Goal: Download file/media

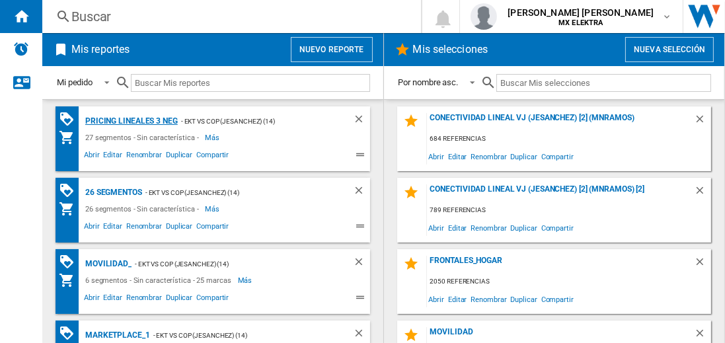
click at [131, 120] on div "Pricing lineales 3 neg" at bounding box center [130, 121] width 96 height 17
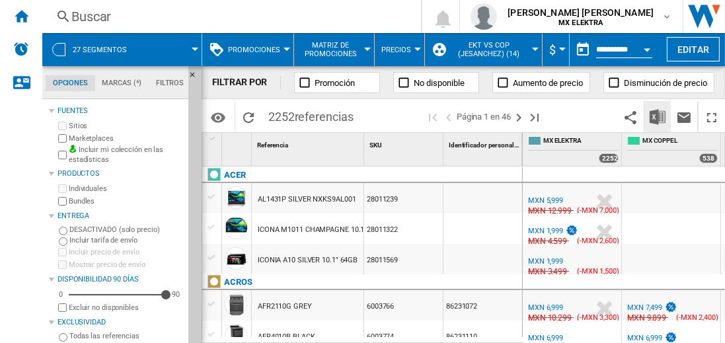
click at [658, 116] on img "Descargar en Excel" at bounding box center [657, 117] width 16 height 16
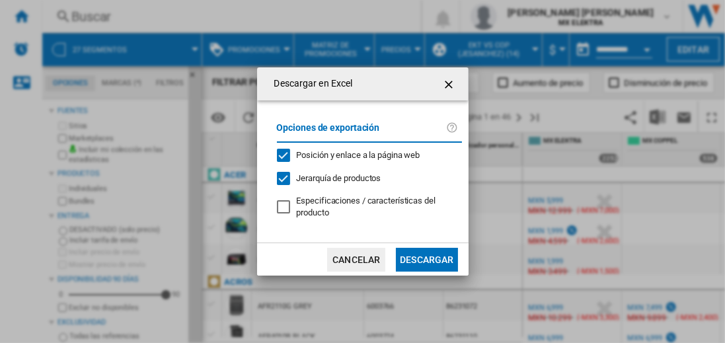
click at [426, 258] on button "Descargar" at bounding box center [426, 260] width 61 height 24
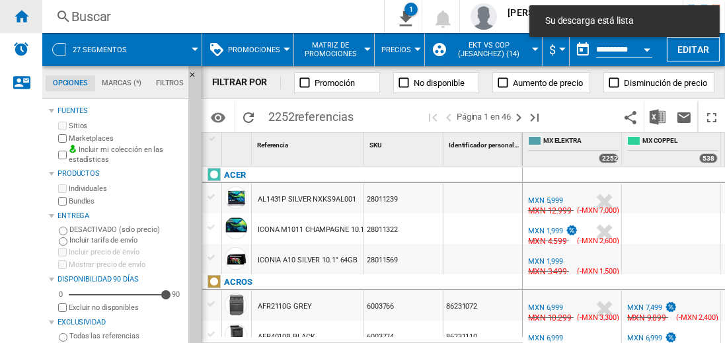
click at [21, 16] on ng-md-icon "Inicio" at bounding box center [21, 16] width 16 height 16
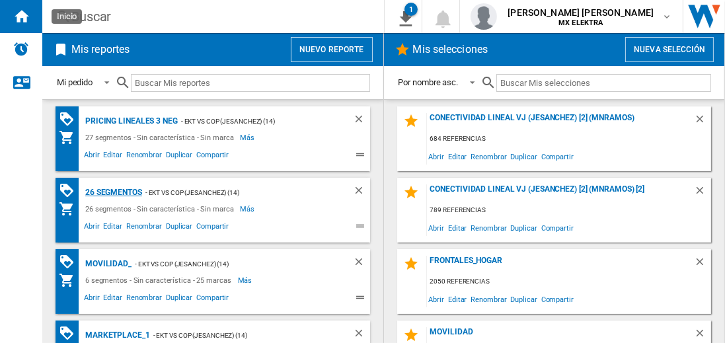
click at [114, 191] on div "26 segmentos" at bounding box center [112, 192] width 60 height 17
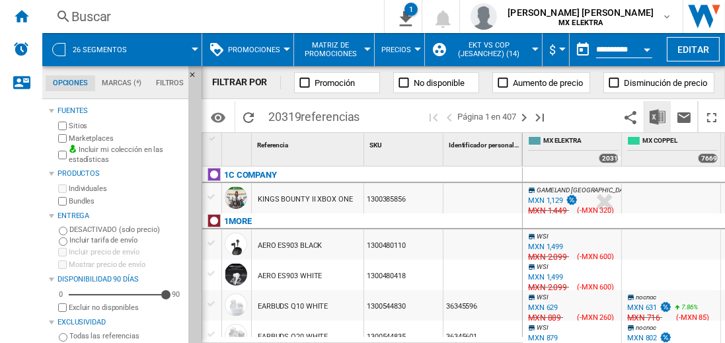
click at [658, 116] on img "Descargar en Excel" at bounding box center [657, 117] width 16 height 16
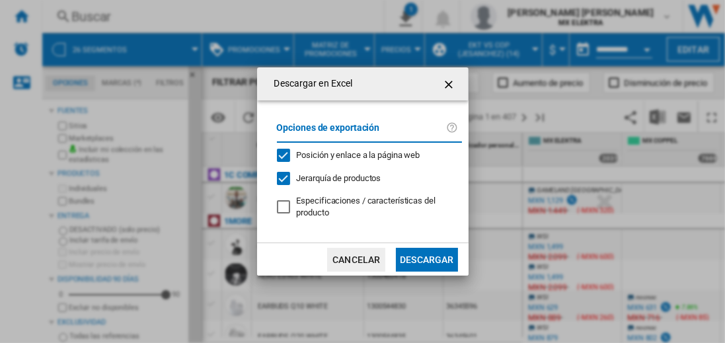
click at [426, 258] on button "Descargar" at bounding box center [426, 260] width 61 height 24
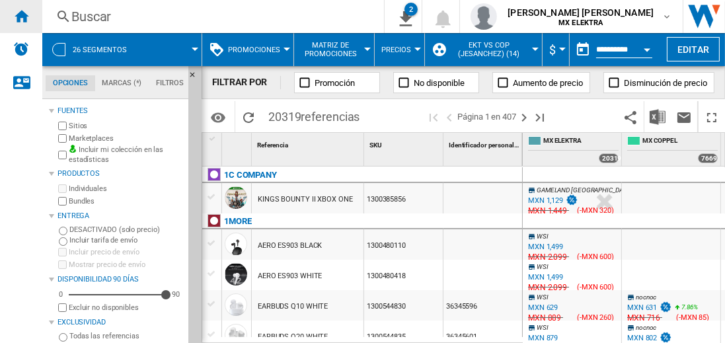
click at [21, 16] on ng-md-icon "Inicio" at bounding box center [21, 16] width 16 height 16
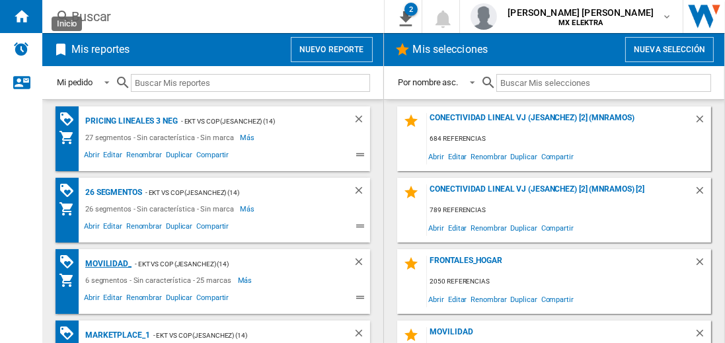
click at [106, 262] on div "MOVILIDAD_" at bounding box center [107, 264] width 50 height 17
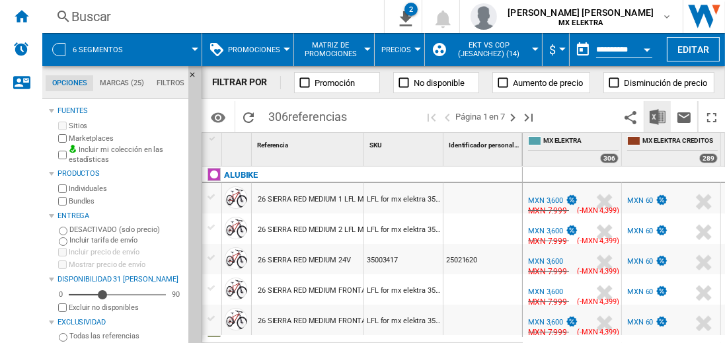
click at [658, 116] on img "Descargar en Excel" at bounding box center [657, 117] width 16 height 16
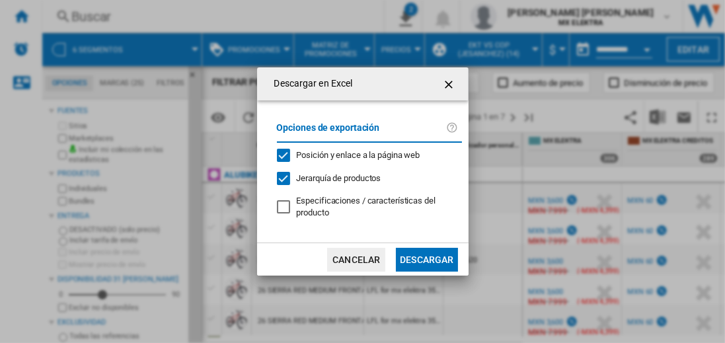
click at [426, 258] on button "Descargar" at bounding box center [426, 260] width 61 height 24
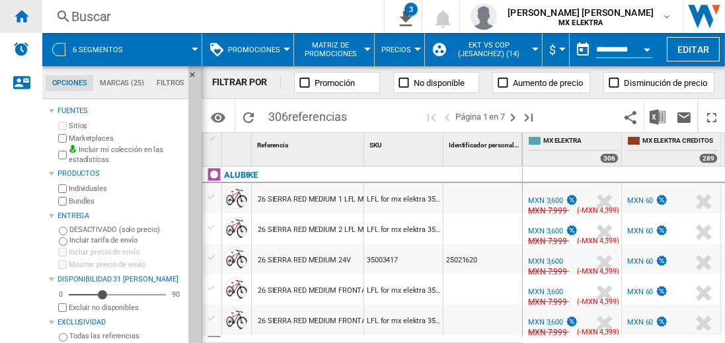
click at [21, 16] on ng-md-icon "Inicio" at bounding box center [21, 16] width 16 height 16
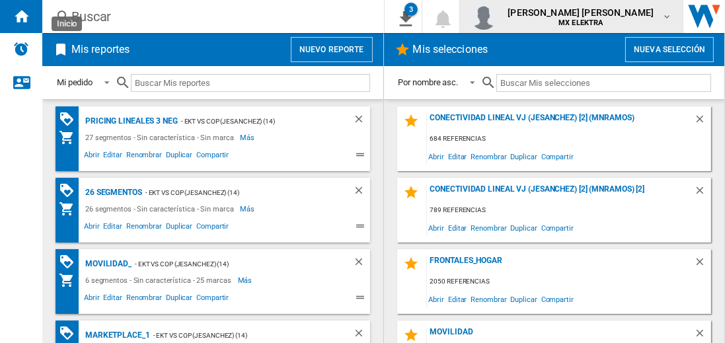
click at [593, 17] on span "[PERSON_NAME] [PERSON_NAME]" at bounding box center [580, 12] width 146 height 13
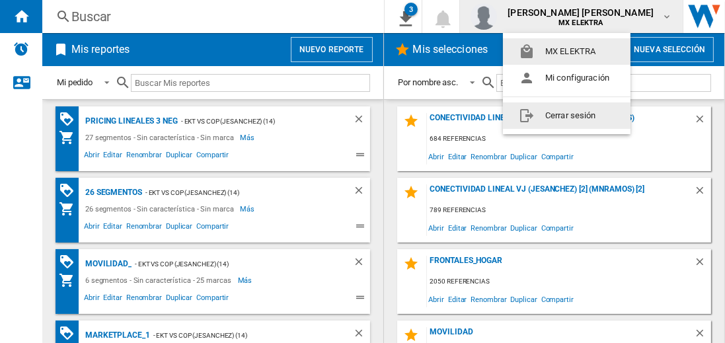
click at [566, 115] on button "Cerrar sesión" at bounding box center [567, 115] width 128 height 26
